Goal: Task Accomplishment & Management: Use online tool/utility

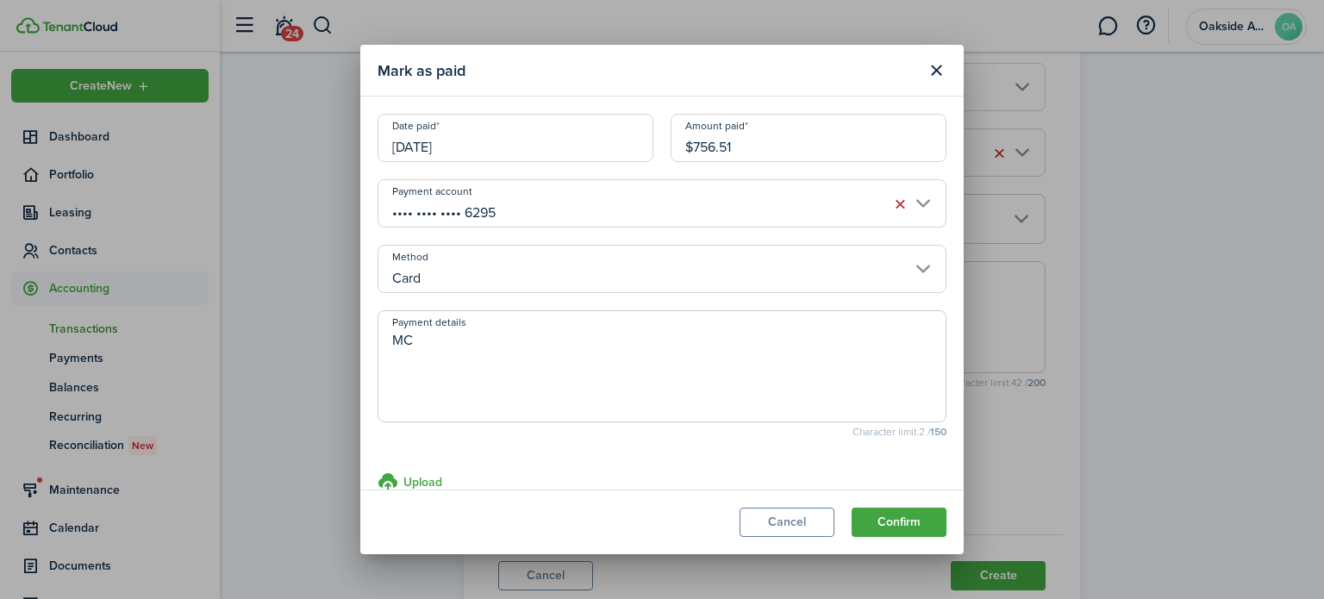
type textarea "MC"
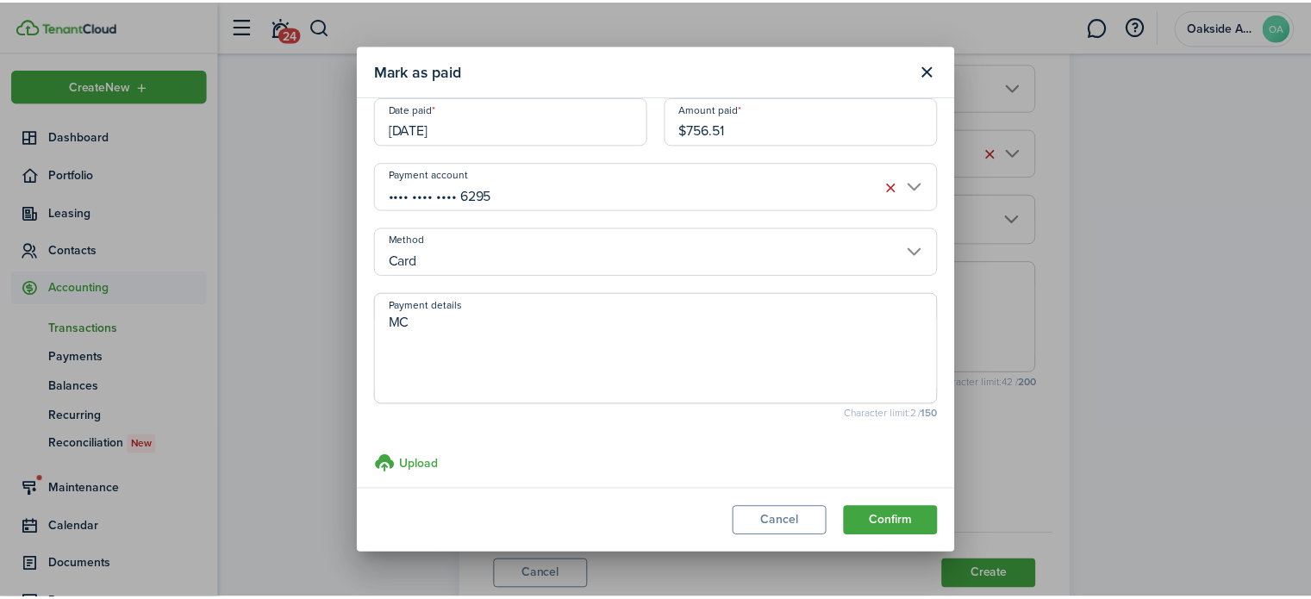
scroll to position [33, 0]
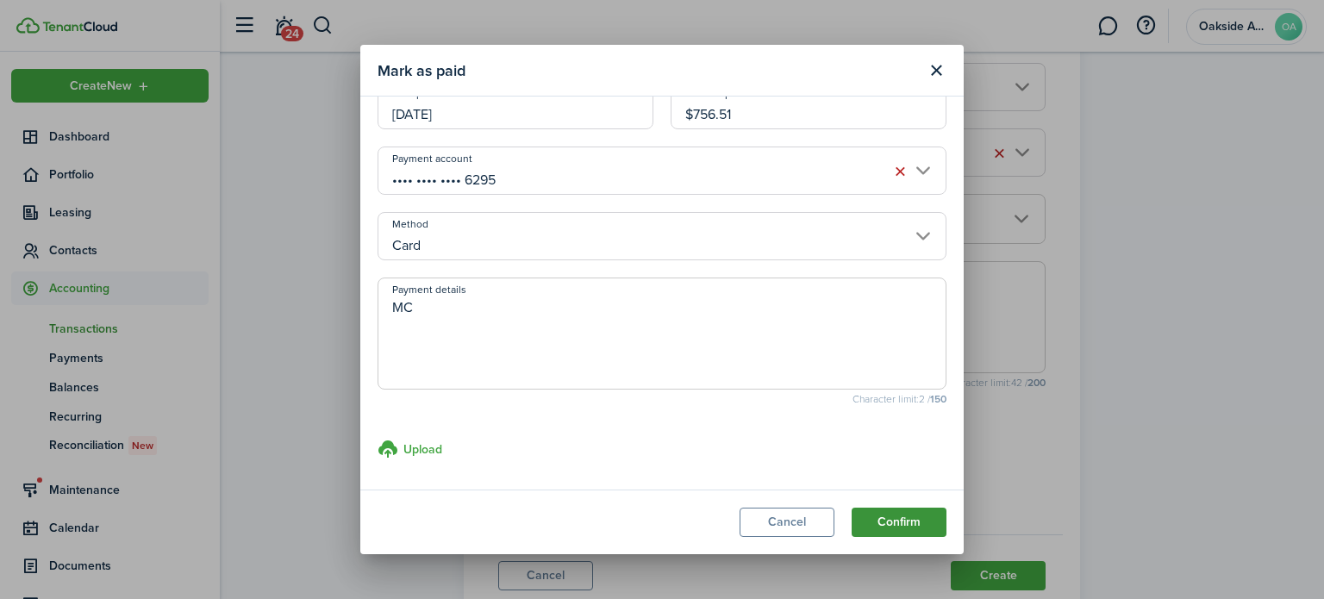
click at [899, 497] on modal-footer "Cancel Confirm" at bounding box center [661, 522] width 603 height 65
click at [896, 529] on button "Confirm" at bounding box center [899, 522] width 95 height 29
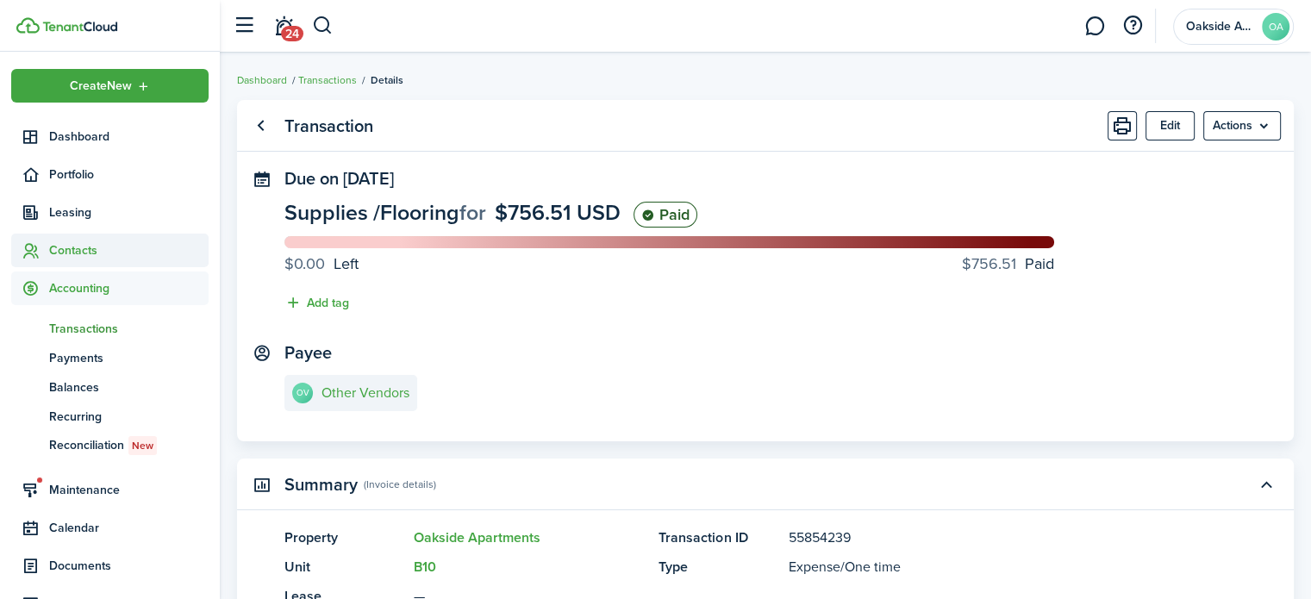
click at [62, 245] on span "Contacts" at bounding box center [128, 250] width 159 height 18
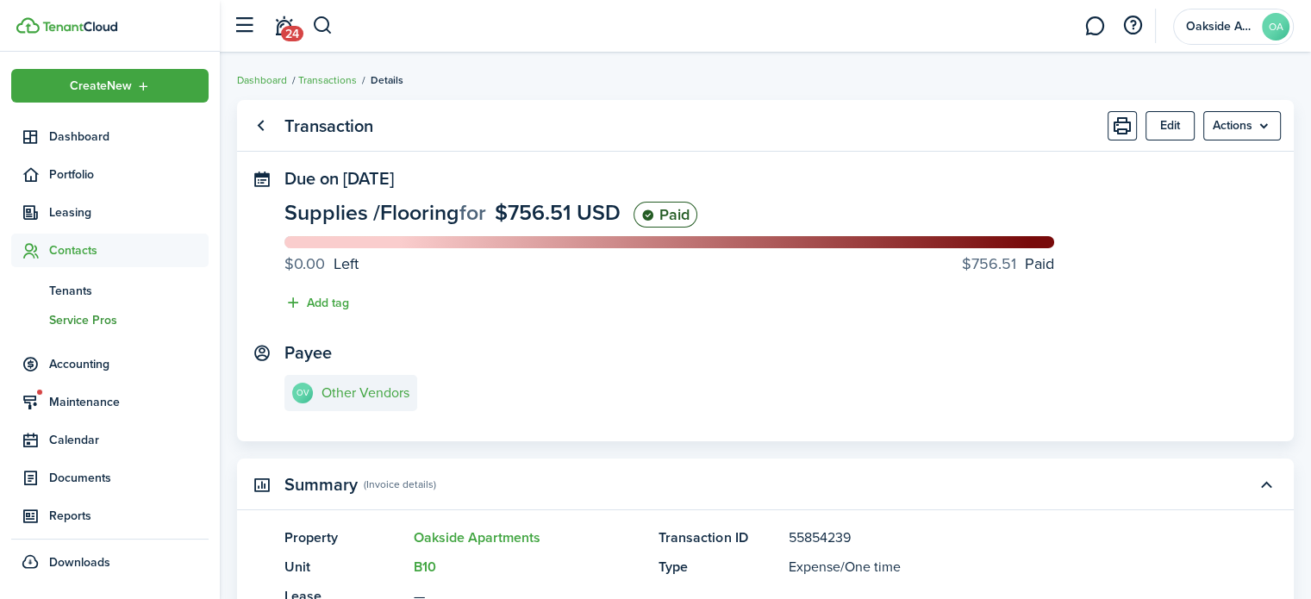
click at [91, 316] on span "Service Pros" at bounding box center [128, 320] width 159 height 18
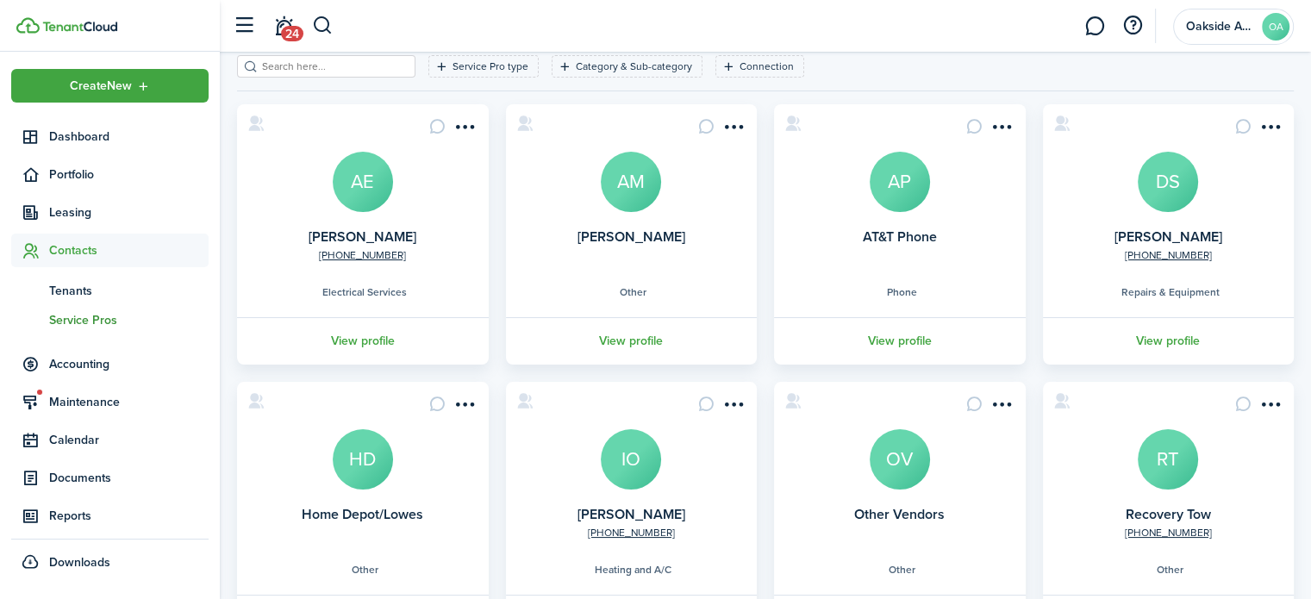
scroll to position [178, 0]
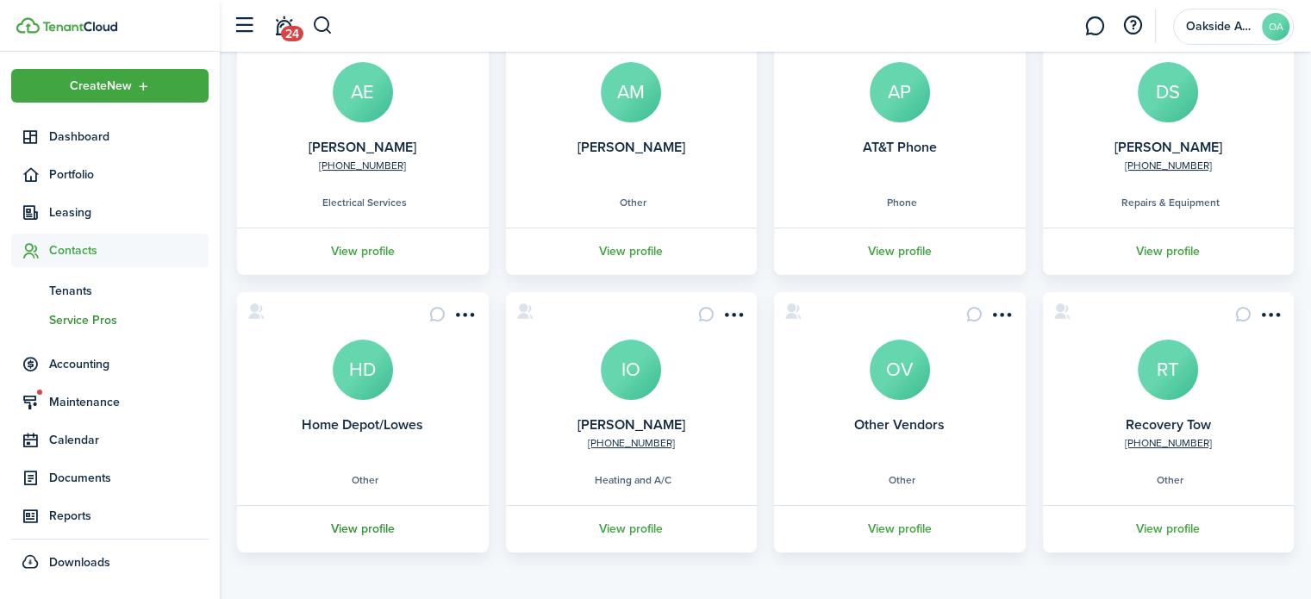
click at [380, 529] on link "View profile" at bounding box center [362, 528] width 257 height 47
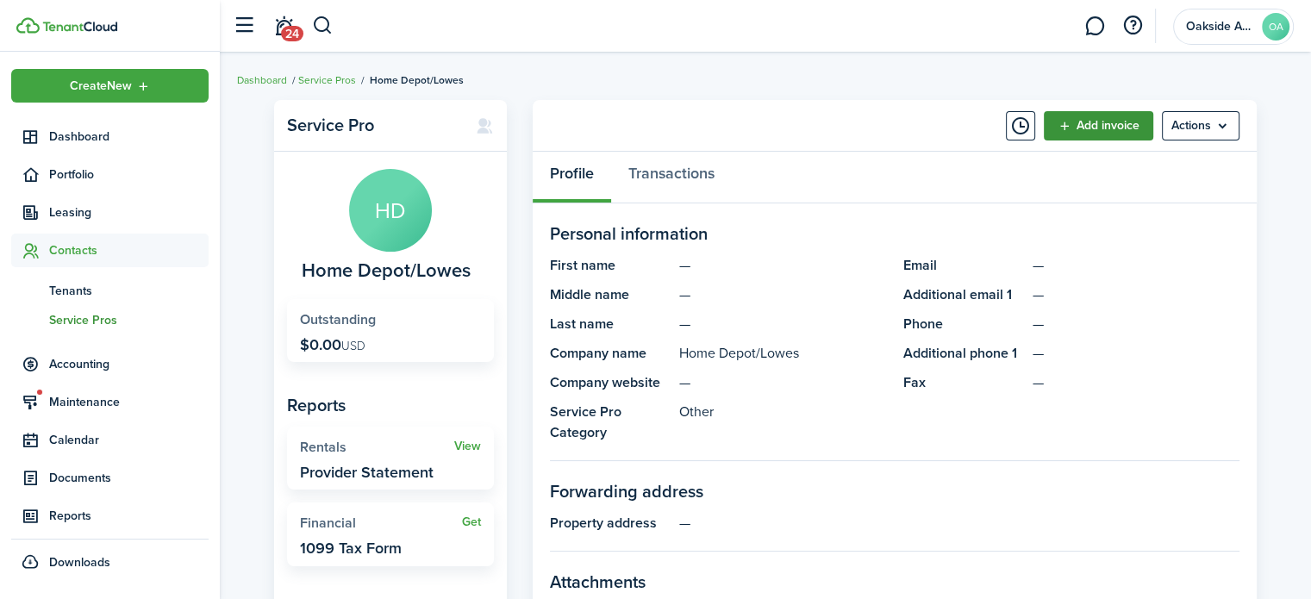
click at [1065, 128] on link "Add invoice" at bounding box center [1098, 125] width 109 height 29
